Goal: Navigation & Orientation: Find specific page/section

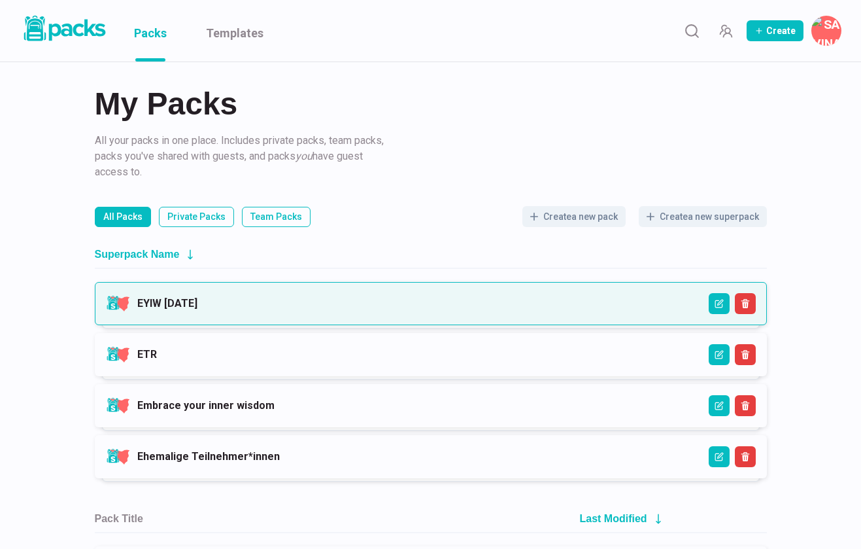
click at [198, 297] on link "EYIW [DATE]" at bounding box center [167, 303] width 60 height 12
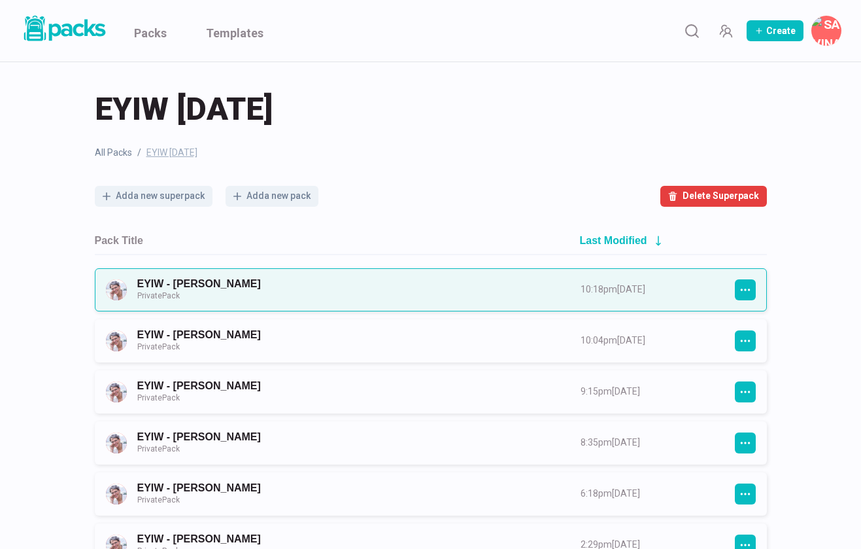
click at [557, 288] on link "EYIW - [PERSON_NAME] Private Pack" at bounding box center [347, 289] width 420 height 24
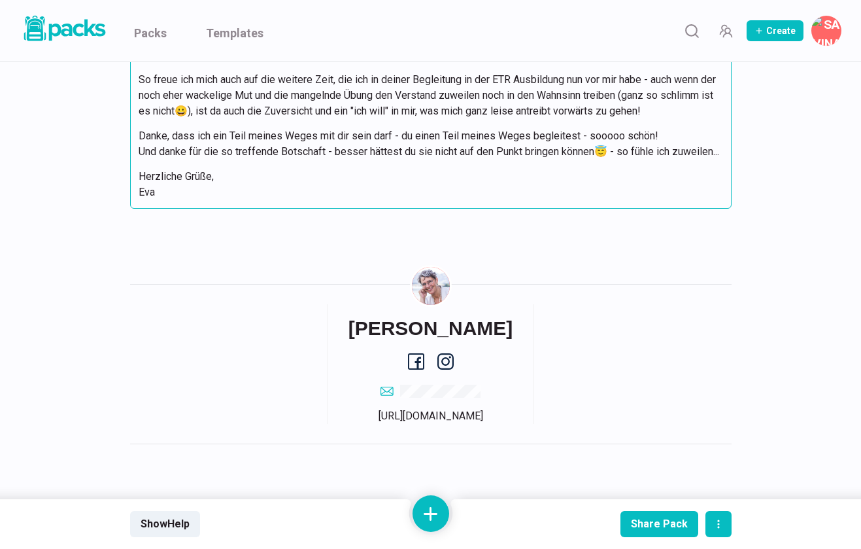
scroll to position [7185, 0]
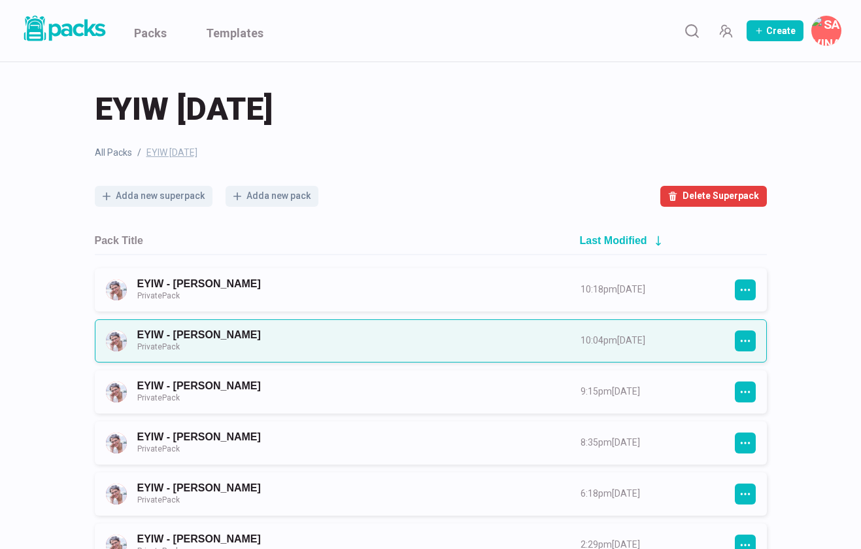
click at [333, 328] on link "EYIW - [PERSON_NAME] Private Pack" at bounding box center [347, 340] width 420 height 24
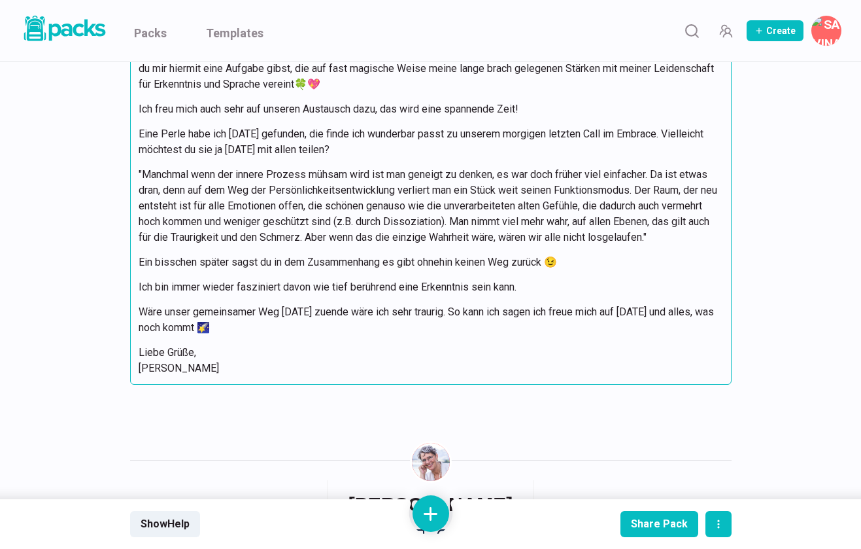
scroll to position [3402, 0]
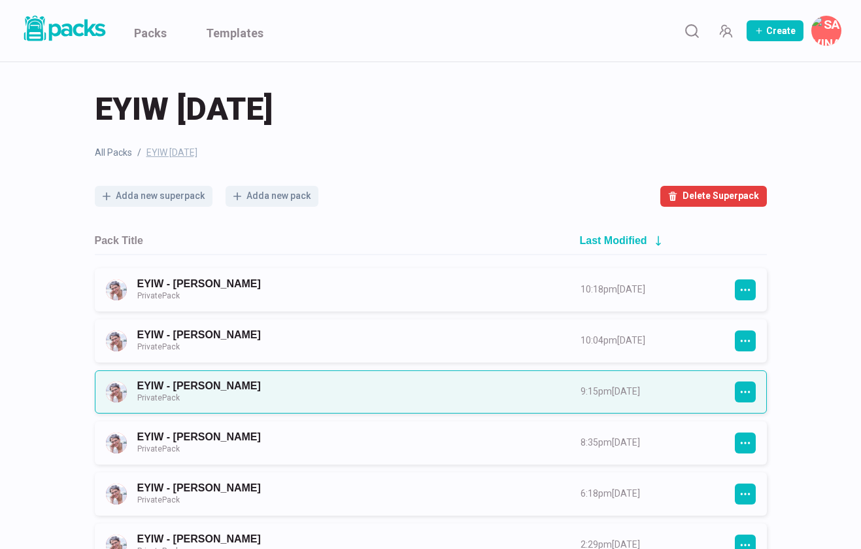
click at [277, 384] on link "EYIW - [PERSON_NAME] Private Pack" at bounding box center [347, 391] width 420 height 24
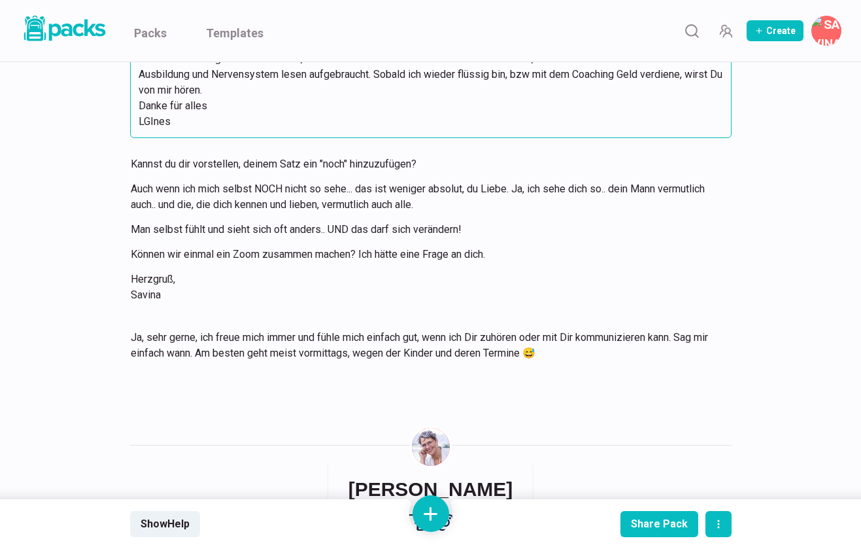
scroll to position [3116, 0]
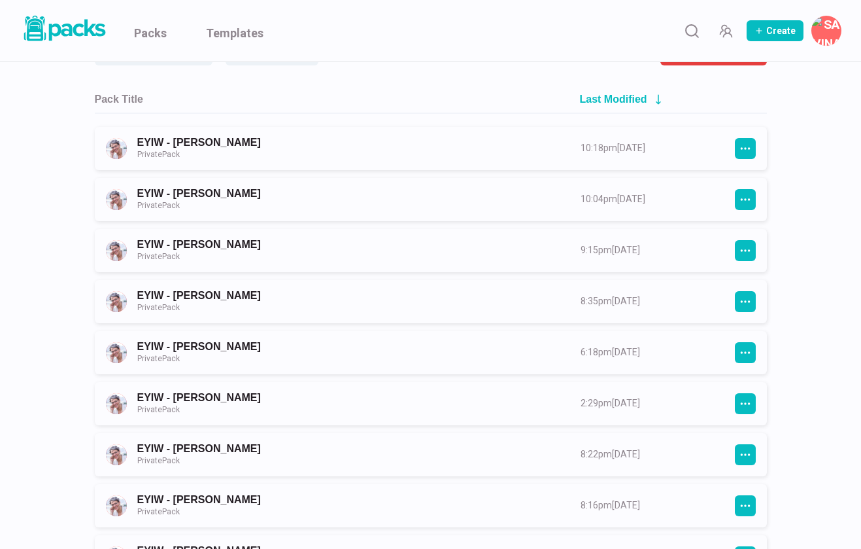
scroll to position [155, 0]
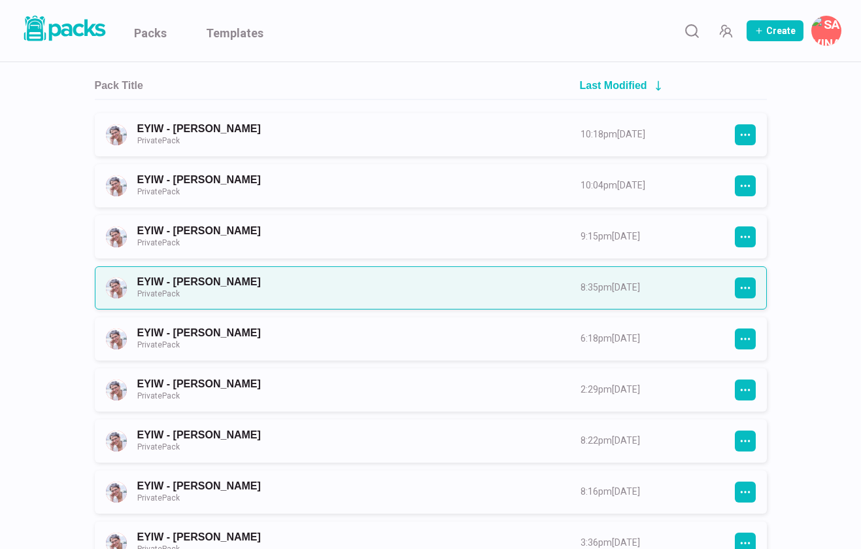
click at [266, 281] on link "EYIW - [PERSON_NAME] Private Pack" at bounding box center [347, 287] width 420 height 24
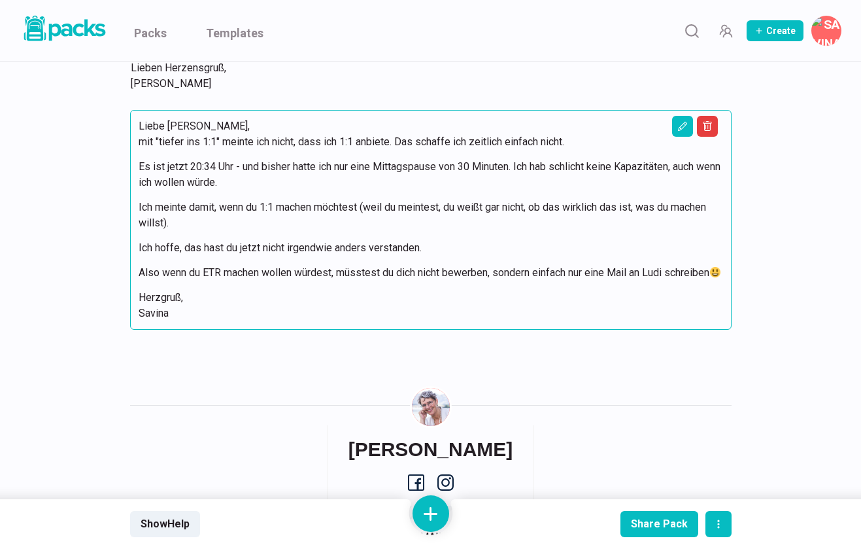
scroll to position [3183, 0]
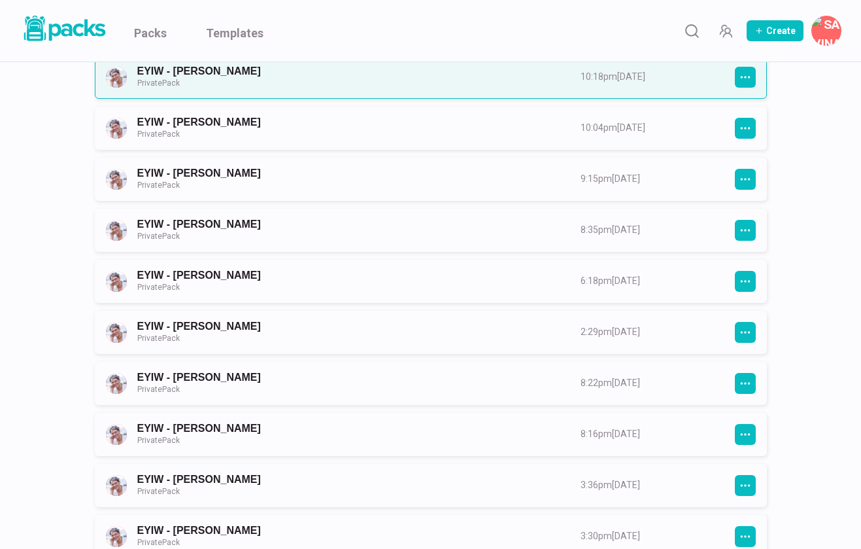
scroll to position [216, 0]
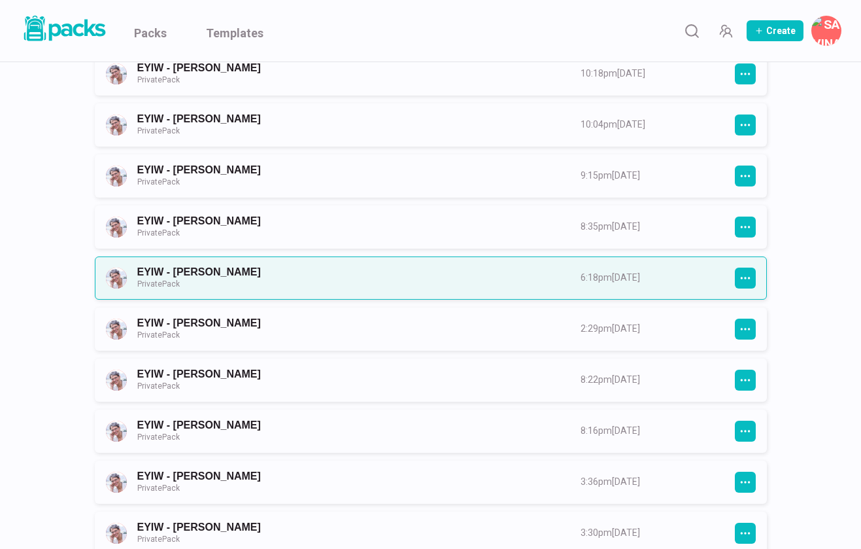
click at [283, 283] on link "EYIW - [PERSON_NAME] Private Pack" at bounding box center [347, 278] width 420 height 24
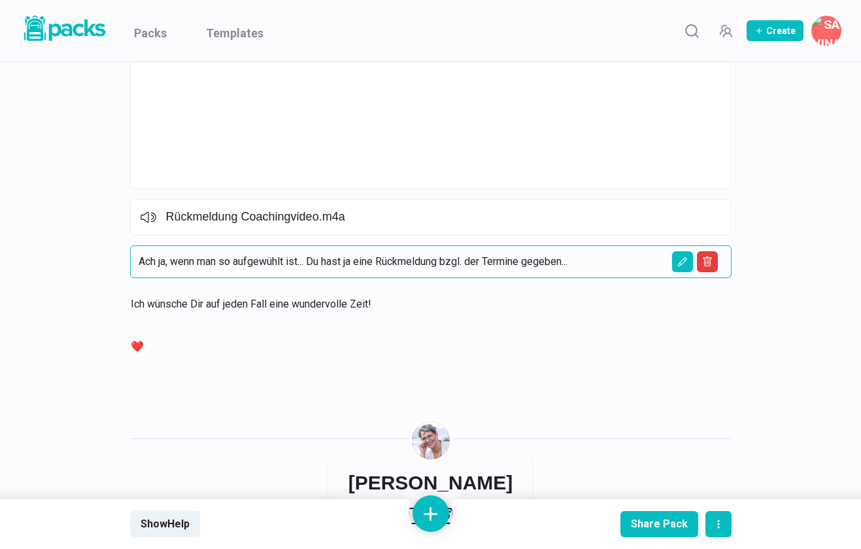
scroll to position [1503, 0]
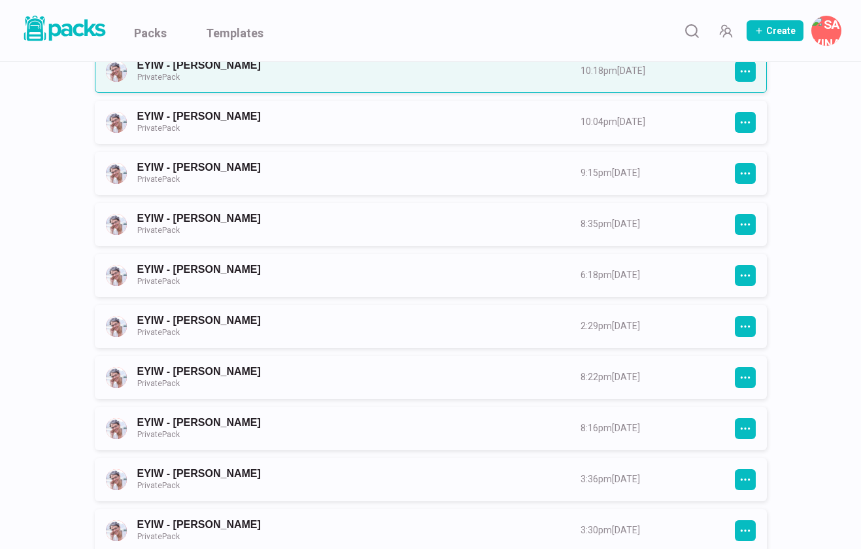
scroll to position [260, 0]
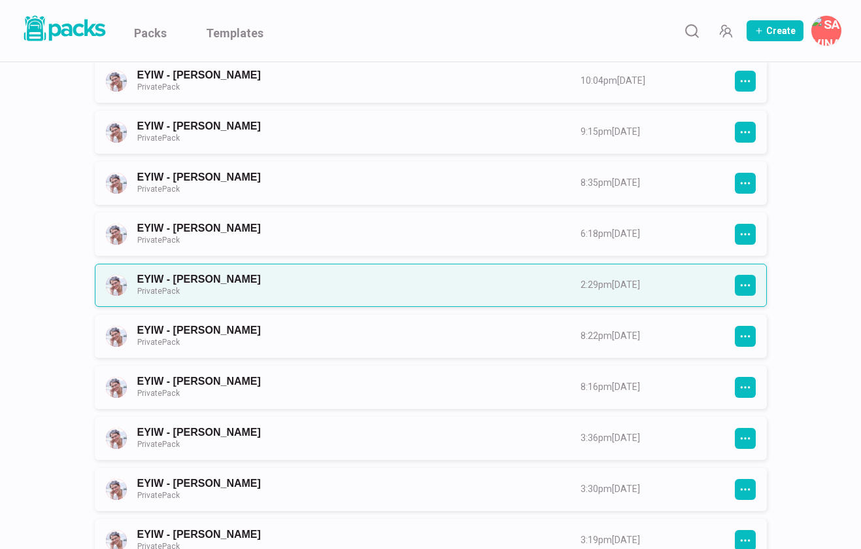
click at [243, 289] on link "EYIW - [PERSON_NAME] Private Pack" at bounding box center [347, 285] width 420 height 24
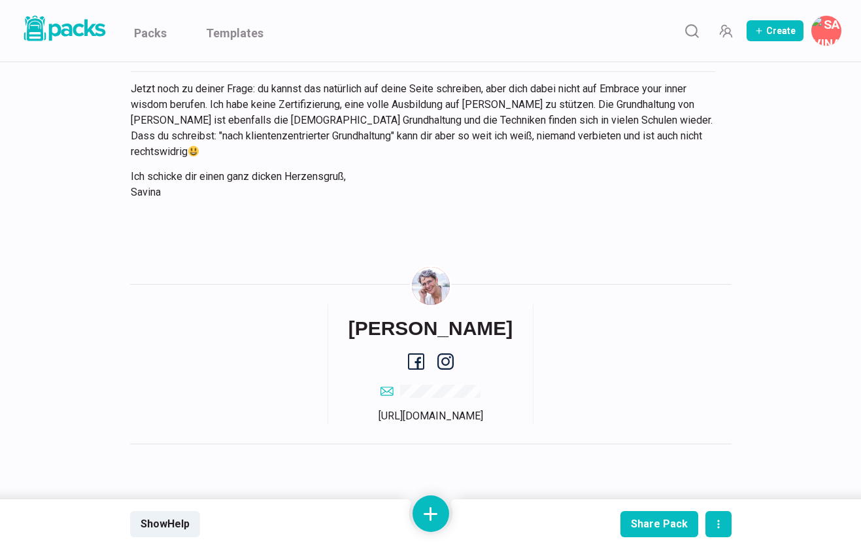
scroll to position [3013, 0]
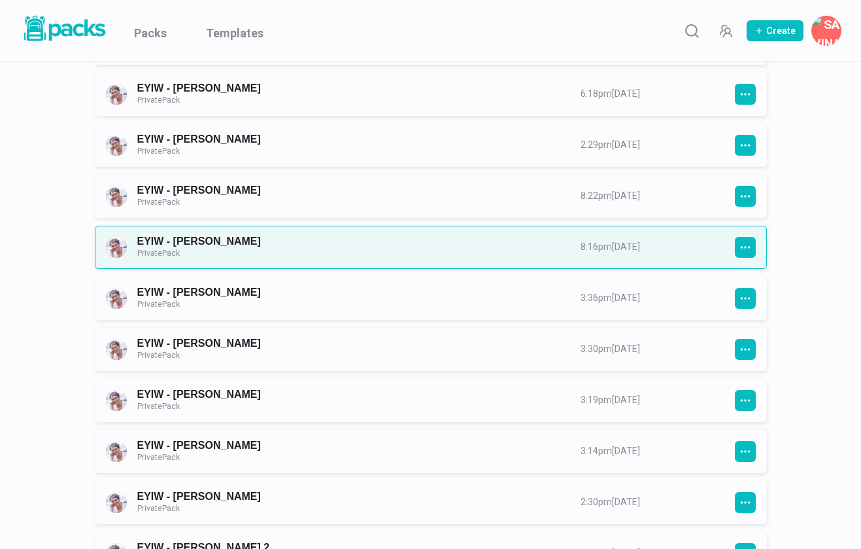
scroll to position [399, 0]
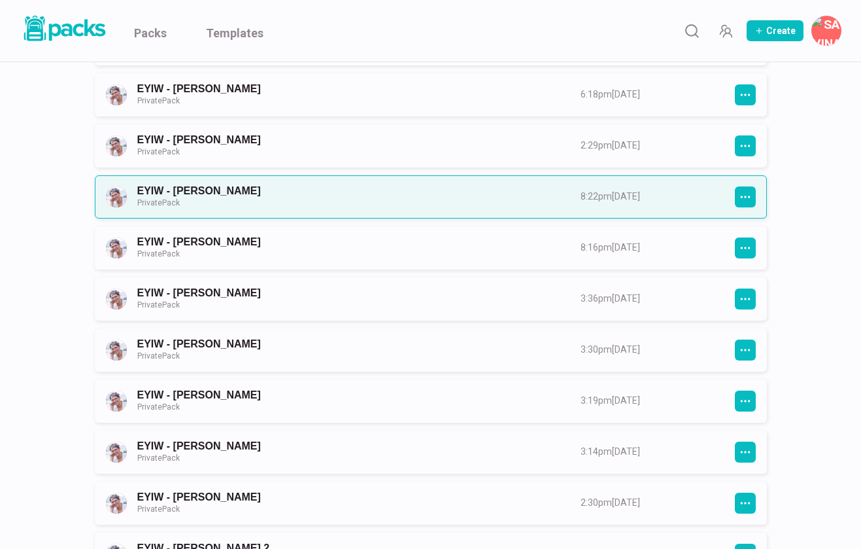
click at [232, 201] on link "EYIW - [PERSON_NAME] Private Pack" at bounding box center [347, 196] width 420 height 24
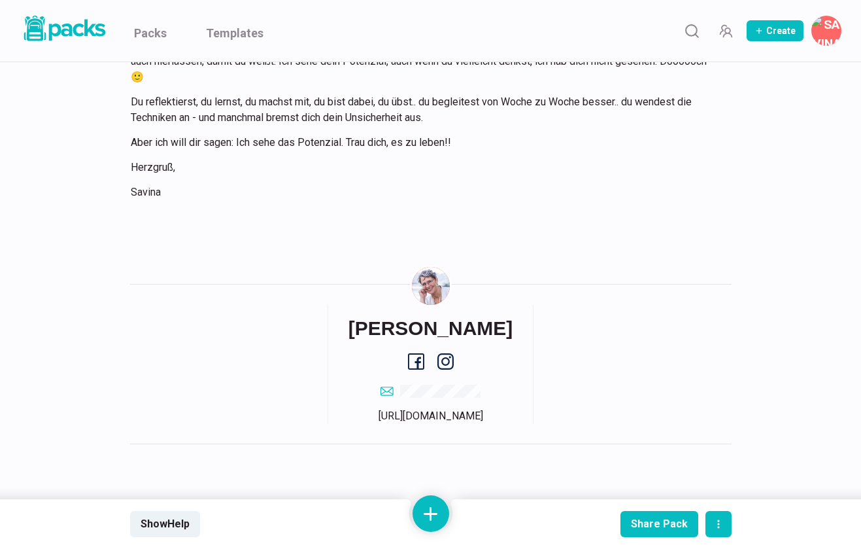
scroll to position [1003, 0]
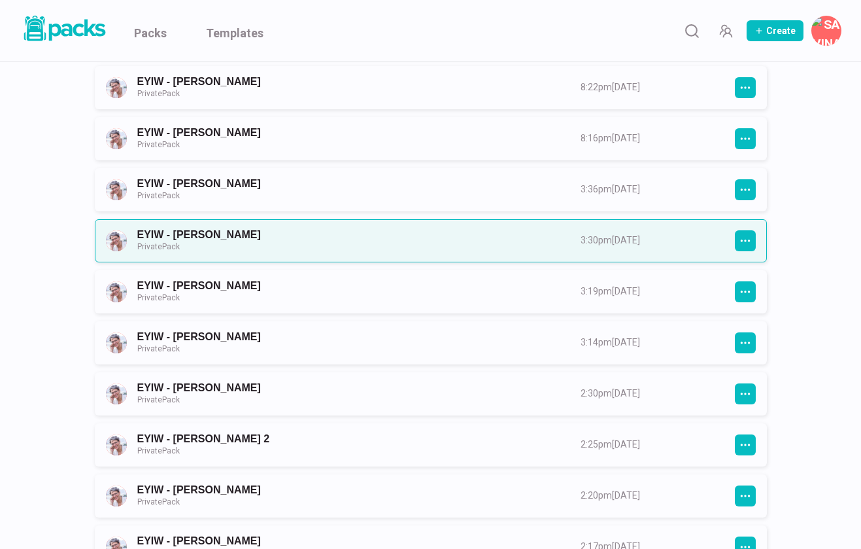
scroll to position [504, 0]
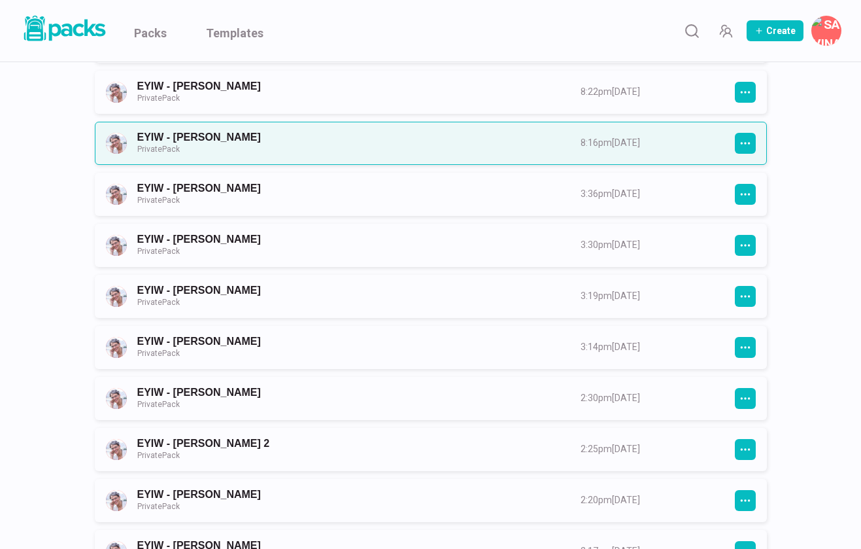
click at [225, 136] on link "EYIW - [PERSON_NAME] Private Pack" at bounding box center [347, 143] width 420 height 24
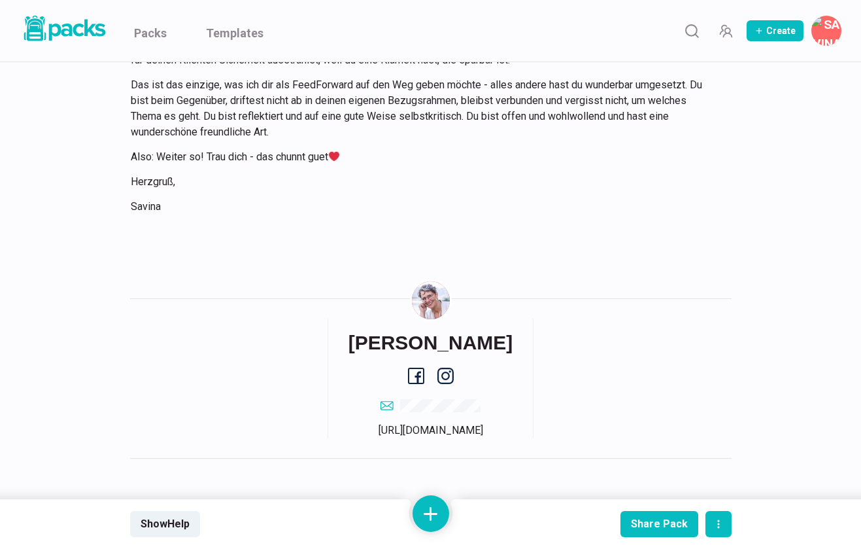
scroll to position [2696, 0]
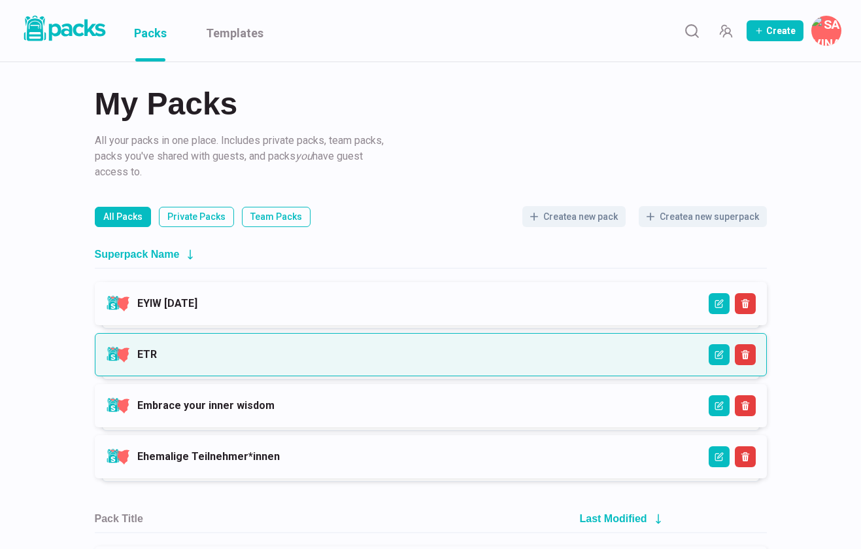
click at [157, 360] on link "ETR" at bounding box center [147, 354] width 20 height 12
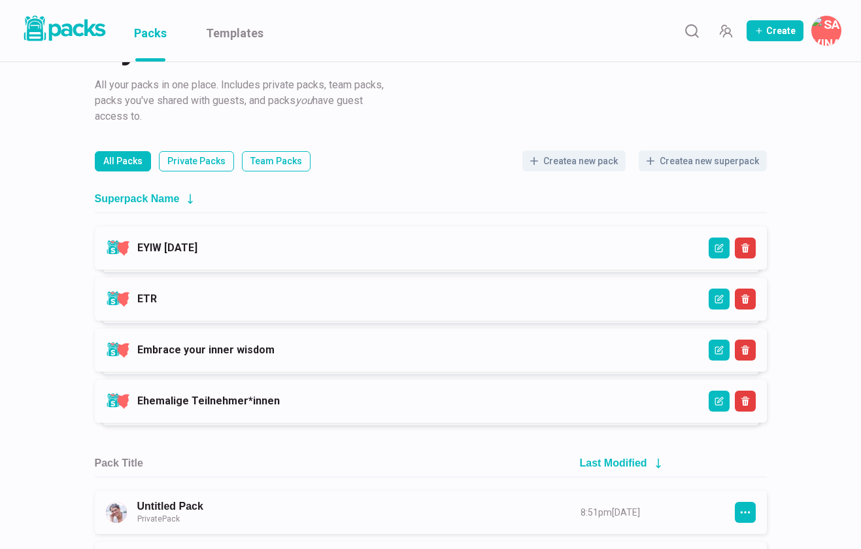
scroll to position [69, 0]
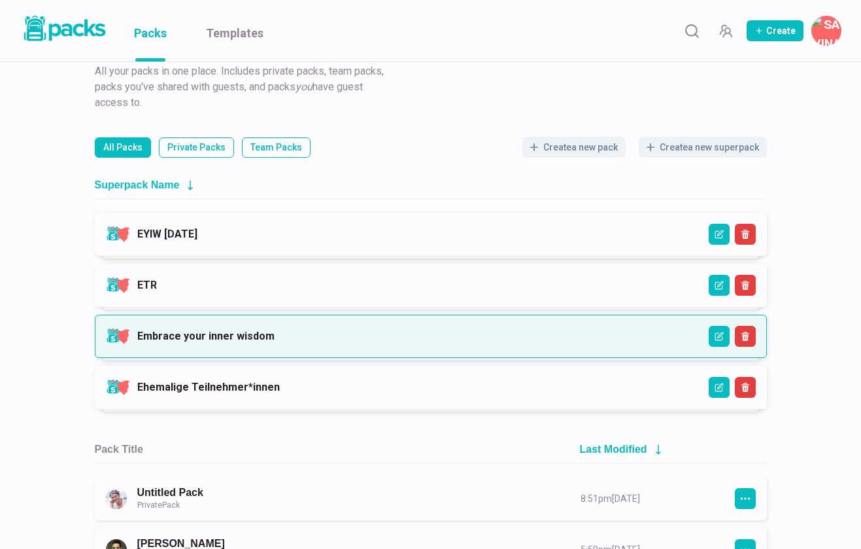
click at [230, 330] on link "Embrace your inner wisdom" at bounding box center [205, 336] width 137 height 12
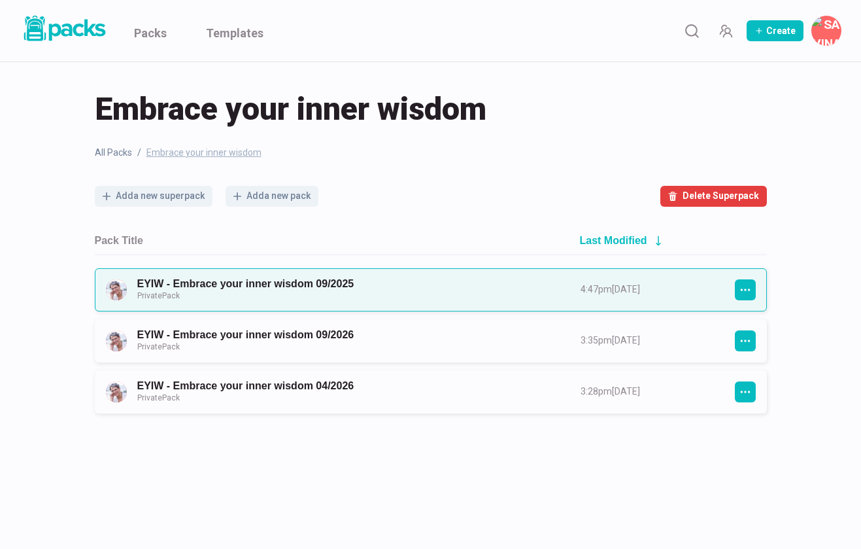
click at [261, 280] on link "EYIW - Embrace your inner wisdom 09/2025 Private Pack" at bounding box center [347, 289] width 420 height 24
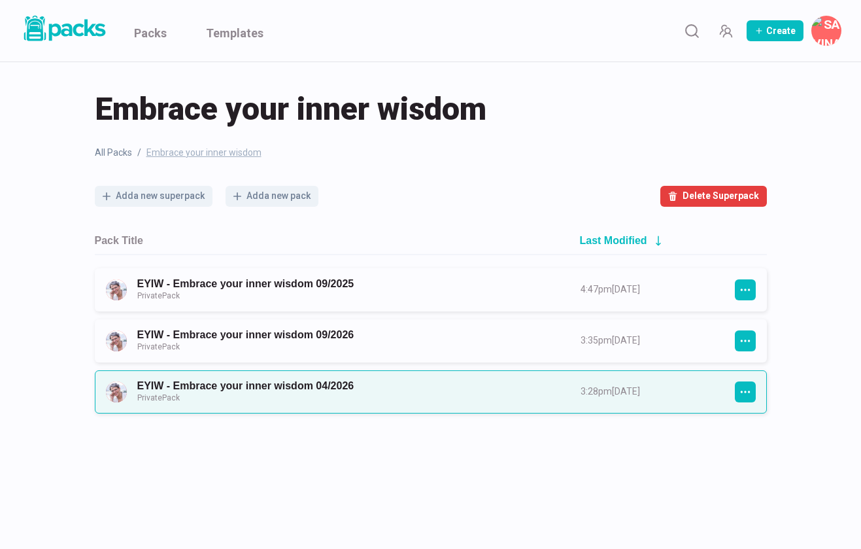
click at [249, 390] on link "EYIW - Embrace your inner wisdom 04/2026 Private Pack" at bounding box center [347, 391] width 420 height 24
